Goal: Task Accomplishment & Management: Manage account settings

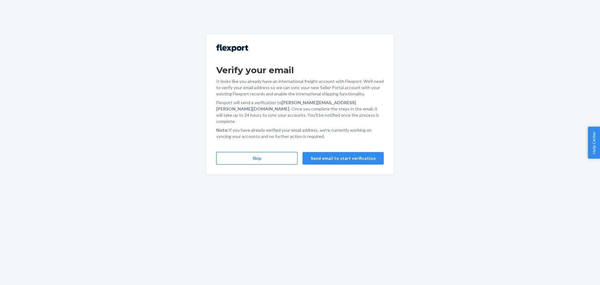
click at [271, 152] on button "Skip" at bounding box center [256, 158] width 81 height 13
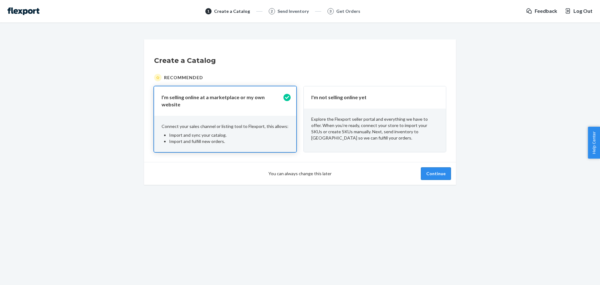
click at [439, 173] on button "Continue" at bounding box center [436, 173] width 30 height 13
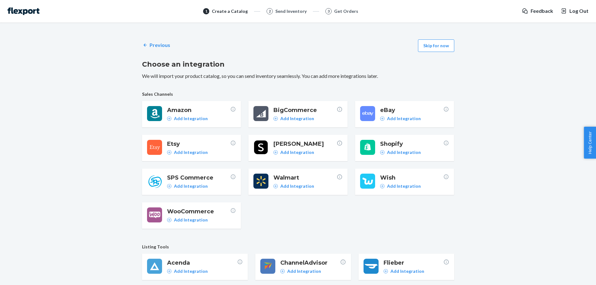
click at [460, 46] on div "Previous Skip for now Choose an integration We will import your product catalog…" at bounding box center [298, 228] width 586 height 389
click at [442, 44] on button "Skip for now" at bounding box center [436, 45] width 36 height 13
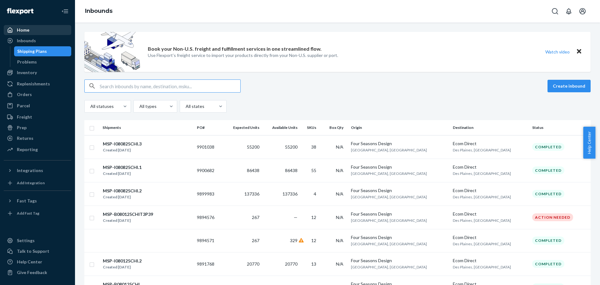
click at [28, 32] on div "Home" at bounding box center [23, 30] width 13 height 6
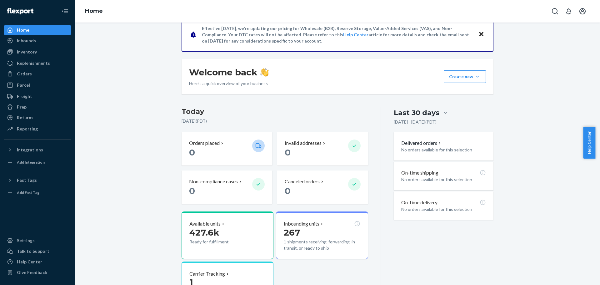
scroll to position [141, 0]
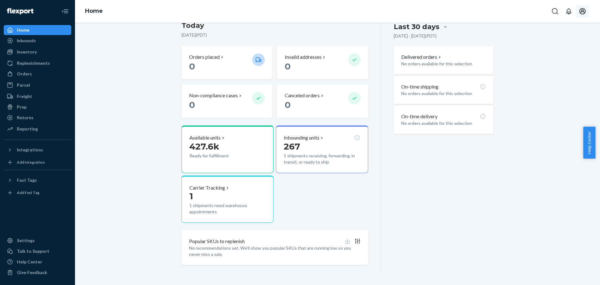
click at [584, 11] on icon "Open account menu" at bounding box center [583, 11] width 6 height 6
click at [549, 74] on div "Log out" at bounding box center [568, 80] width 47 height 12
